Goal: Navigation & Orientation: Find specific page/section

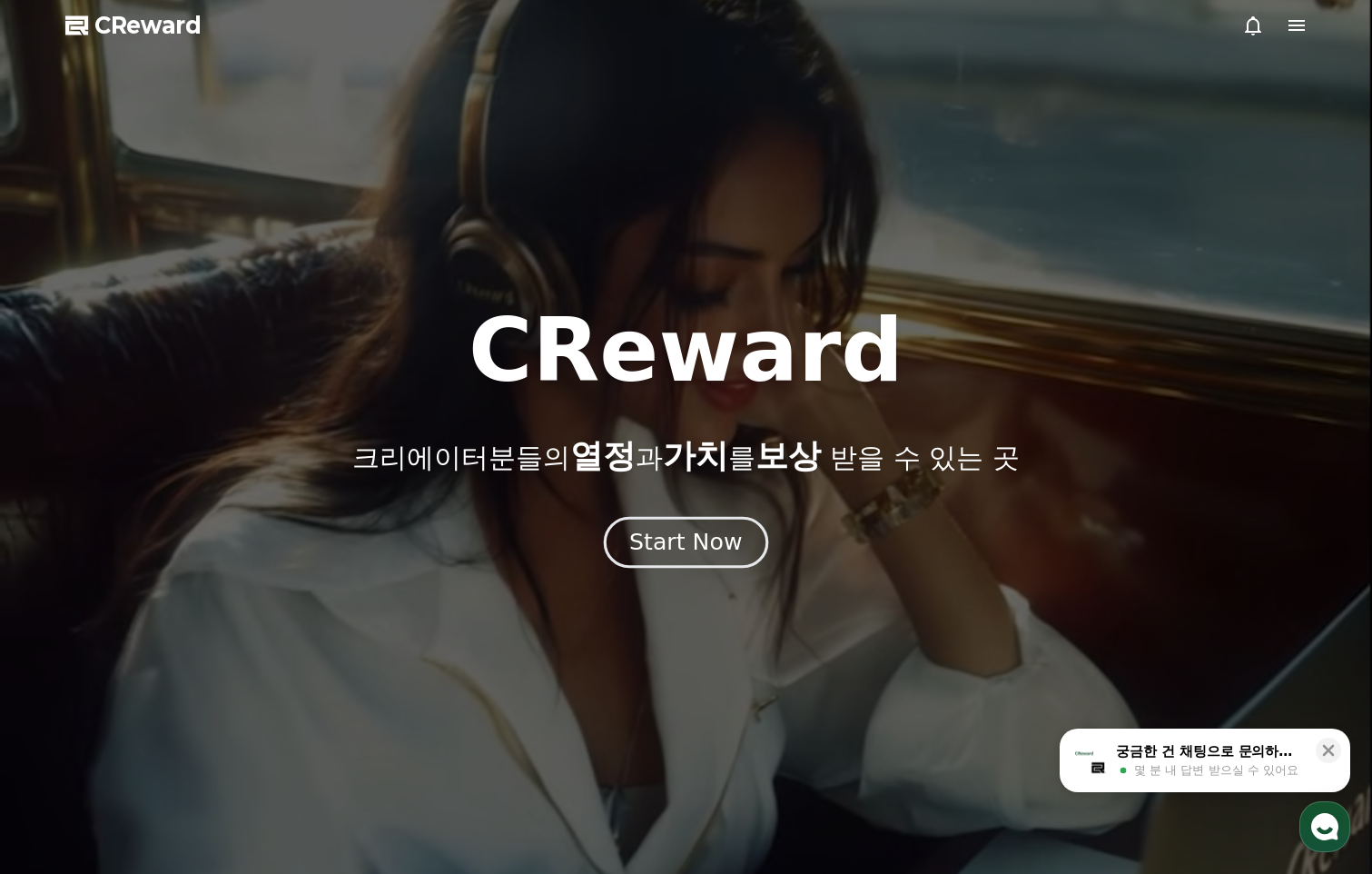
click at [653, 542] on div "Start Now" at bounding box center [685, 541] width 113 height 31
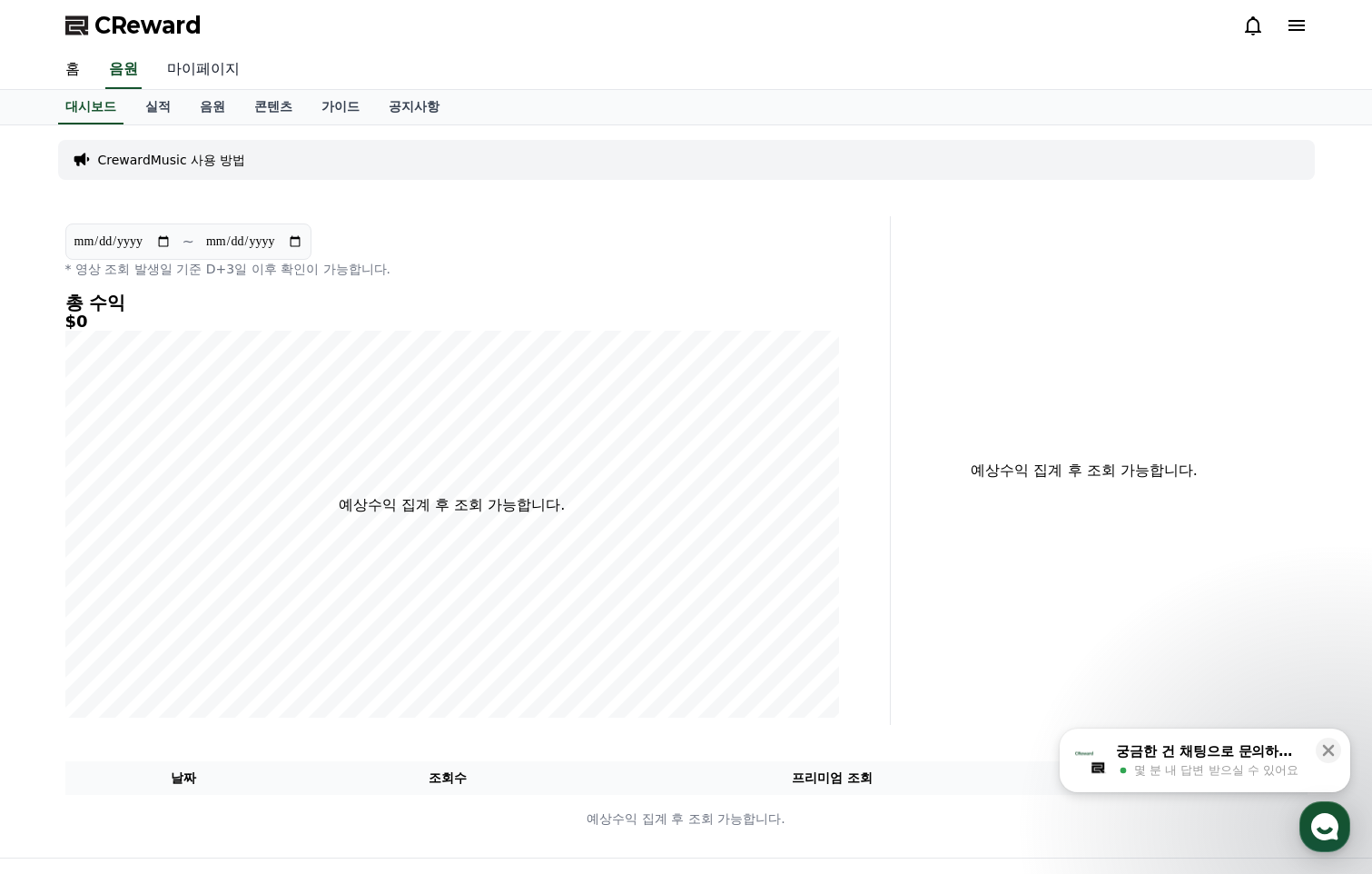
click at [207, 72] on link "마이페이지" at bounding box center [203, 70] width 102 height 38
select select "**********"
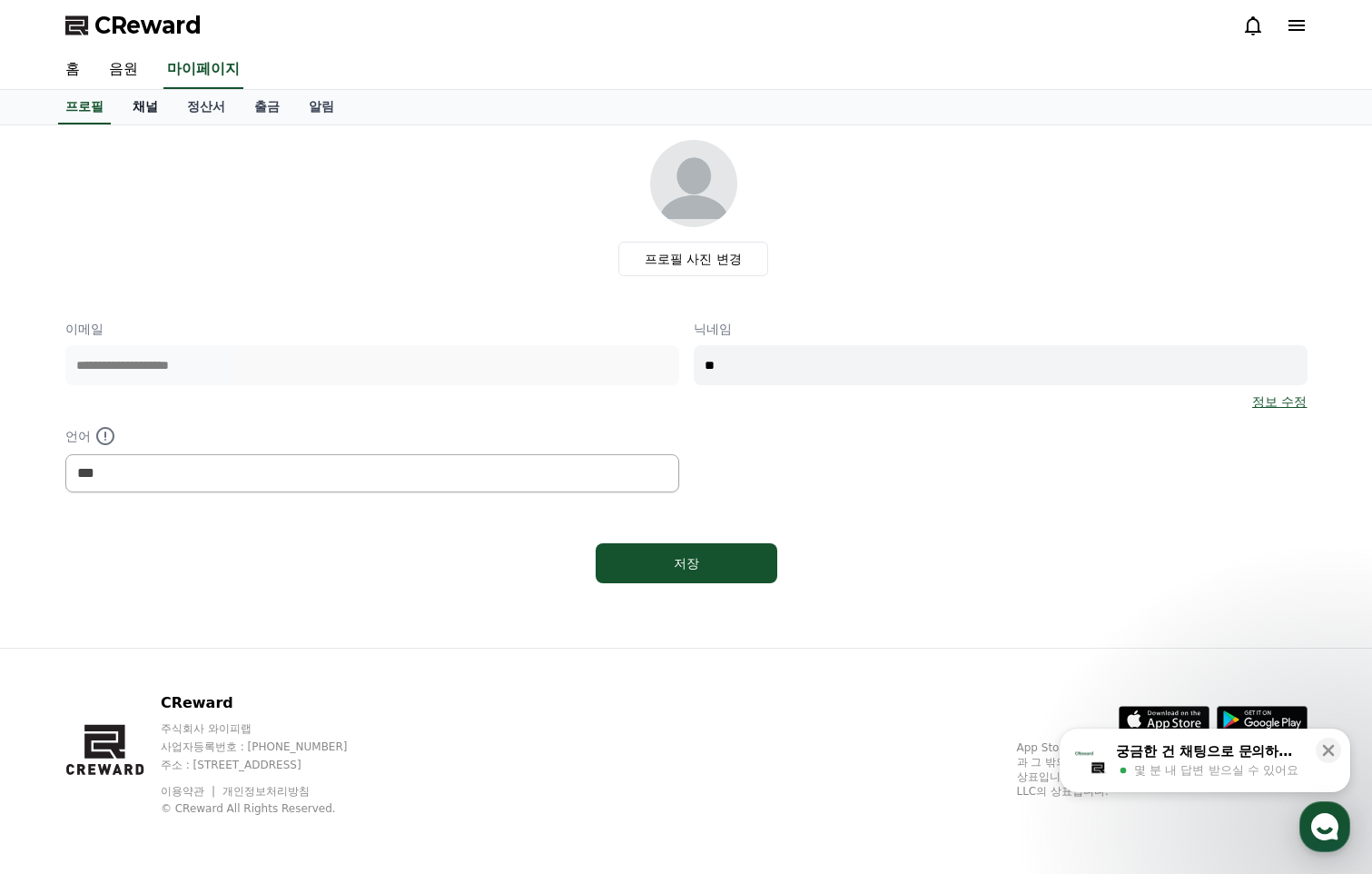
click at [158, 107] on link "채널" at bounding box center [144, 107] width 55 height 35
